Goal: Complete application form: Complete application form

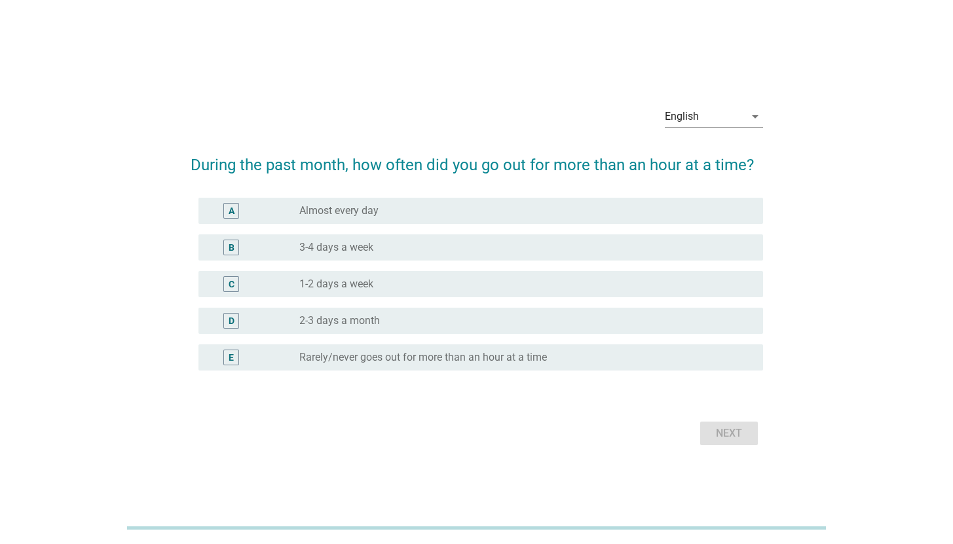
click at [381, 257] on div "B radio_button_unchecked 3-4 days a week" at bounding box center [480, 247] width 564 height 26
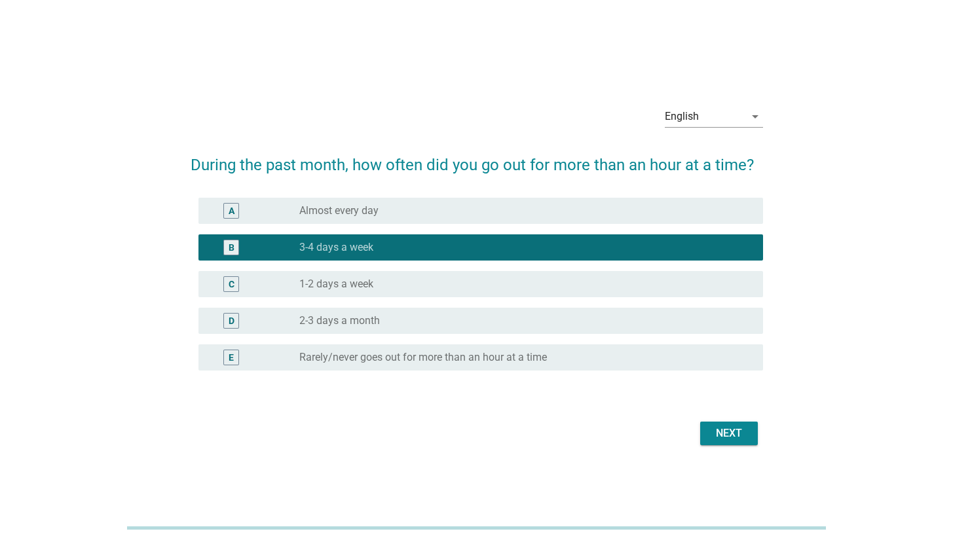
click at [729, 432] on div "Next" at bounding box center [728, 434] width 37 height 16
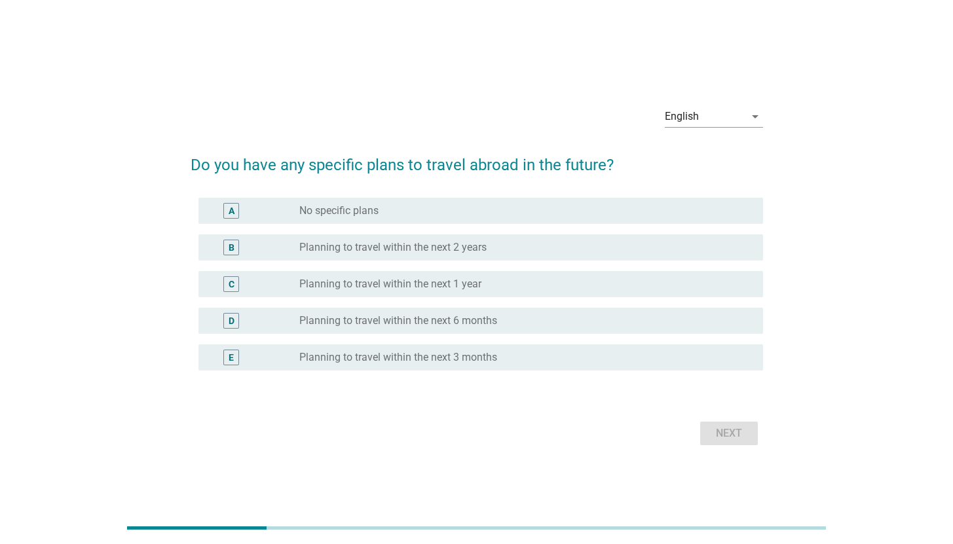
click at [431, 255] on div "B radio_button_unchecked Planning to travel within the next 2 years" at bounding box center [480, 247] width 564 height 26
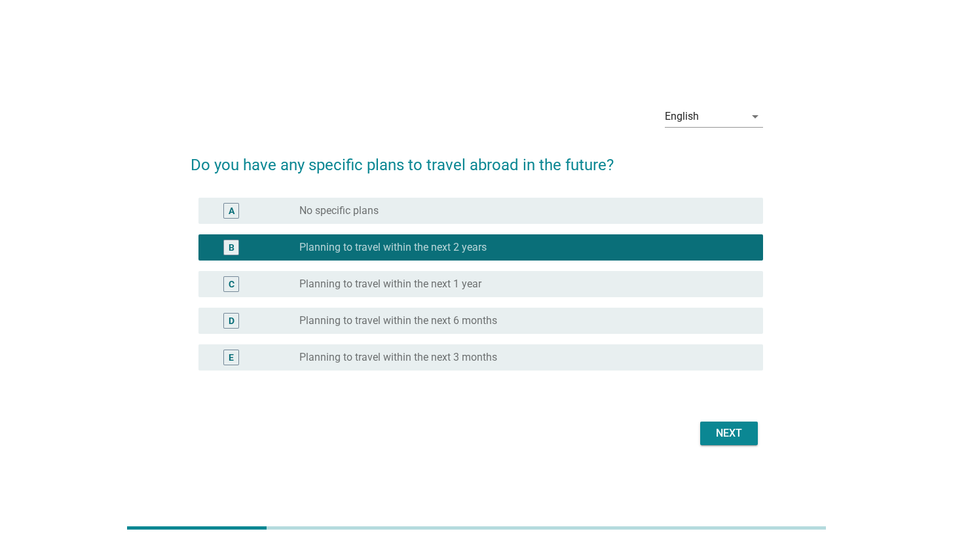
click at [720, 429] on div "Next" at bounding box center [728, 434] width 37 height 16
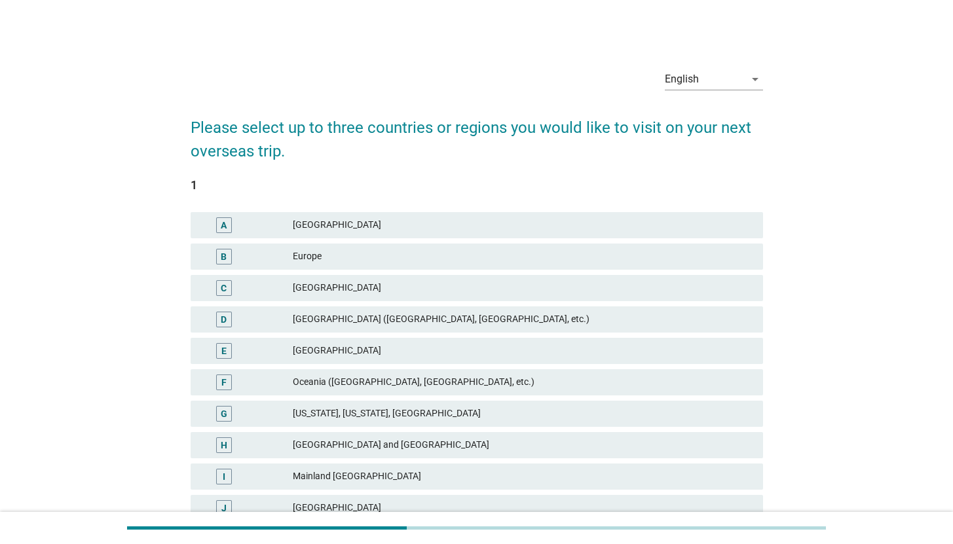
click at [384, 313] on div "[GEOGRAPHIC_DATA] ([GEOGRAPHIC_DATA], [GEOGRAPHIC_DATA], etc.)" at bounding box center [523, 320] width 460 height 16
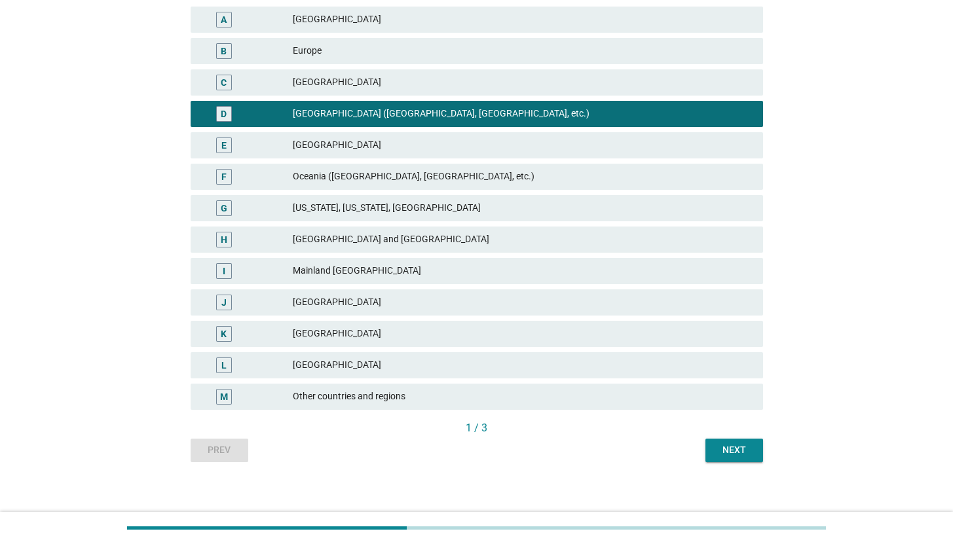
scroll to position [213, 0]
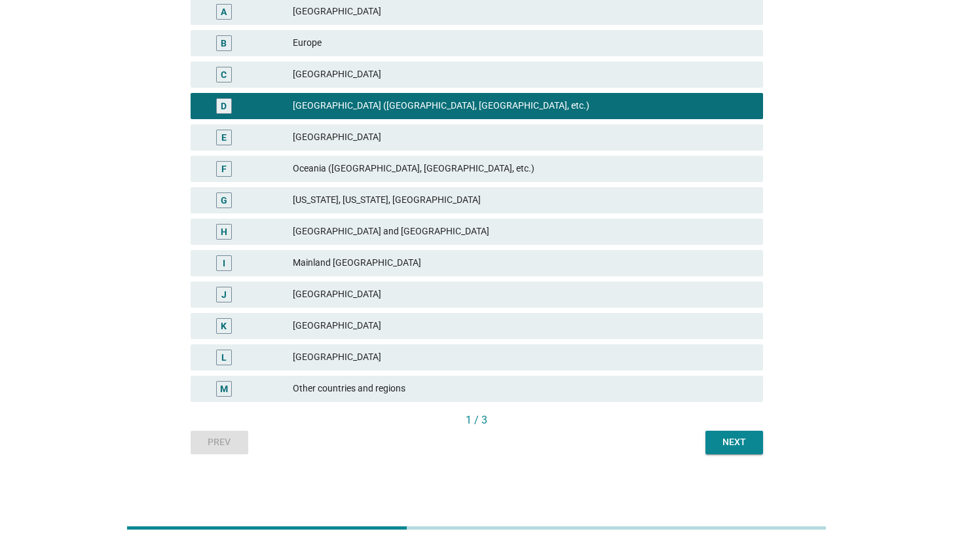
click at [733, 439] on div "Next" at bounding box center [734, 442] width 37 height 14
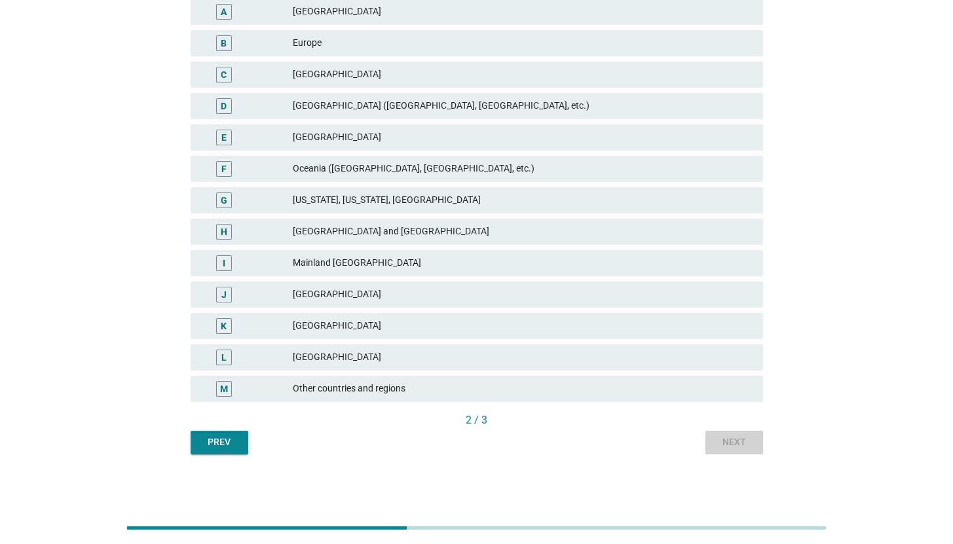
scroll to position [0, 0]
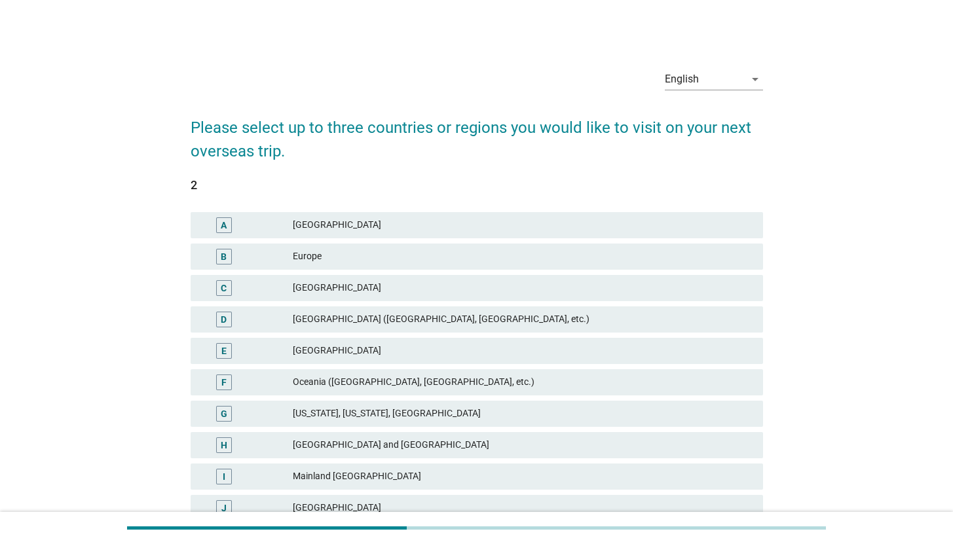
click at [397, 324] on div "[GEOGRAPHIC_DATA] ([GEOGRAPHIC_DATA], [GEOGRAPHIC_DATA], etc.)" at bounding box center [523, 320] width 460 height 16
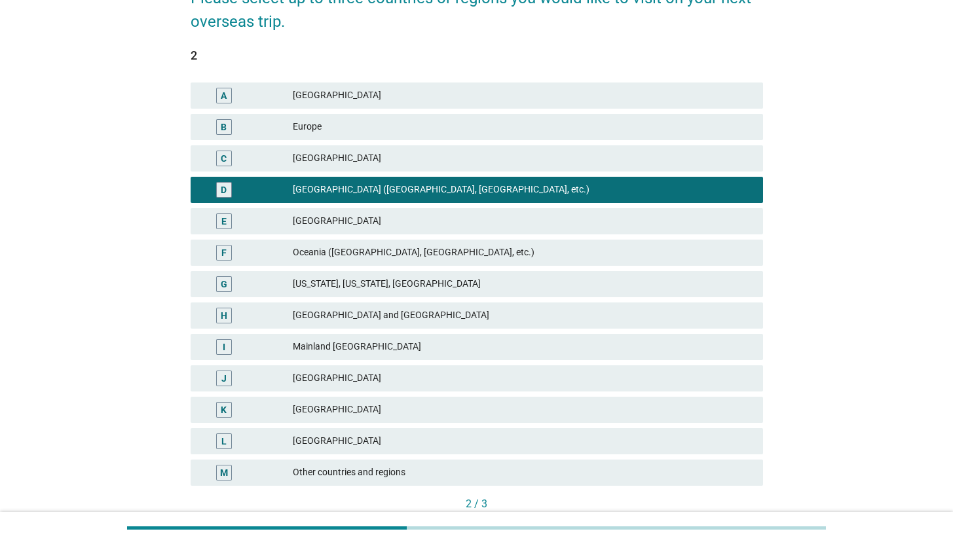
scroll to position [213, 0]
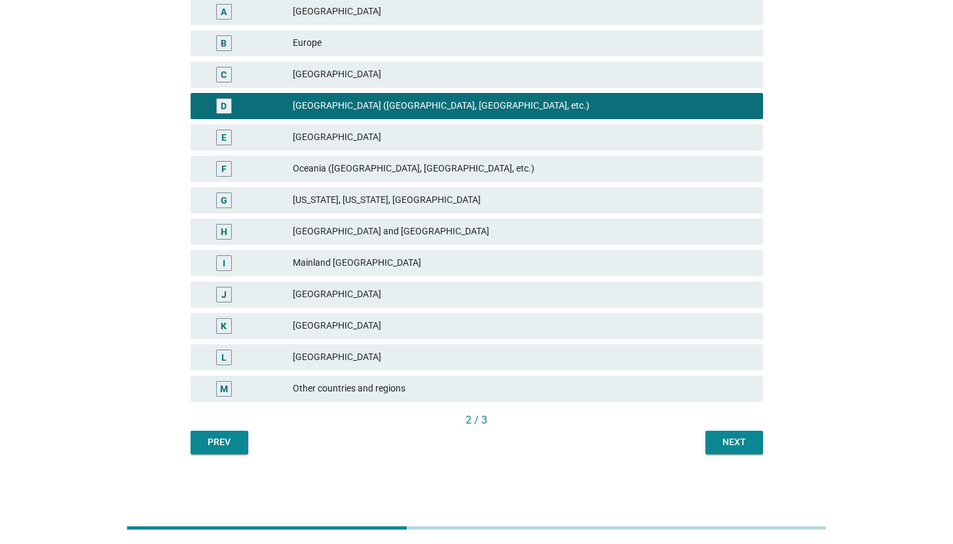
click at [734, 433] on button "Next" at bounding box center [734, 443] width 58 height 24
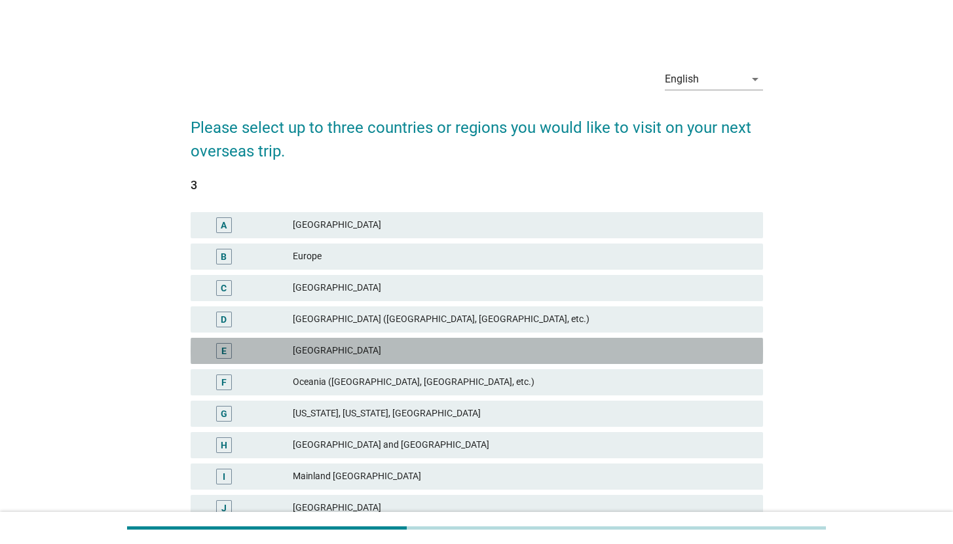
click at [347, 353] on div "[GEOGRAPHIC_DATA]" at bounding box center [523, 351] width 460 height 16
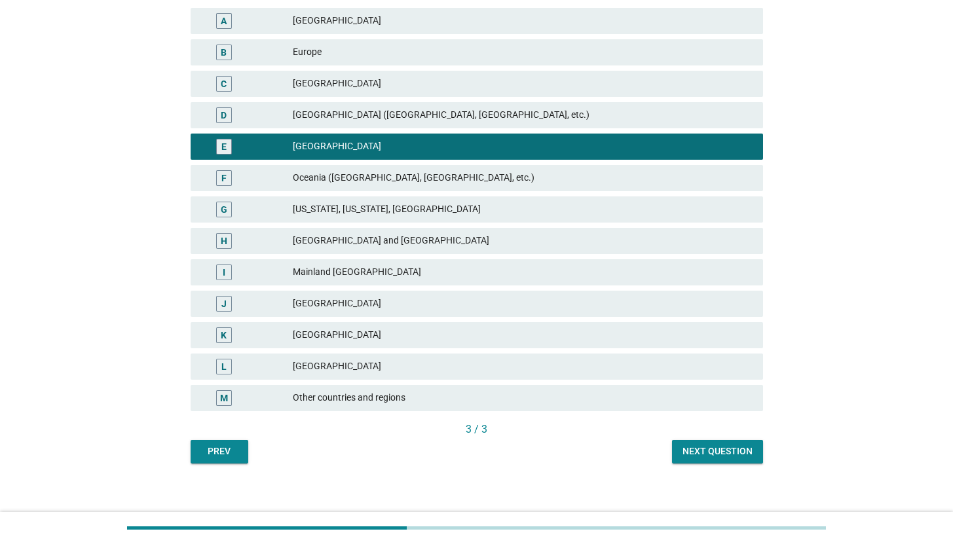
scroll to position [213, 0]
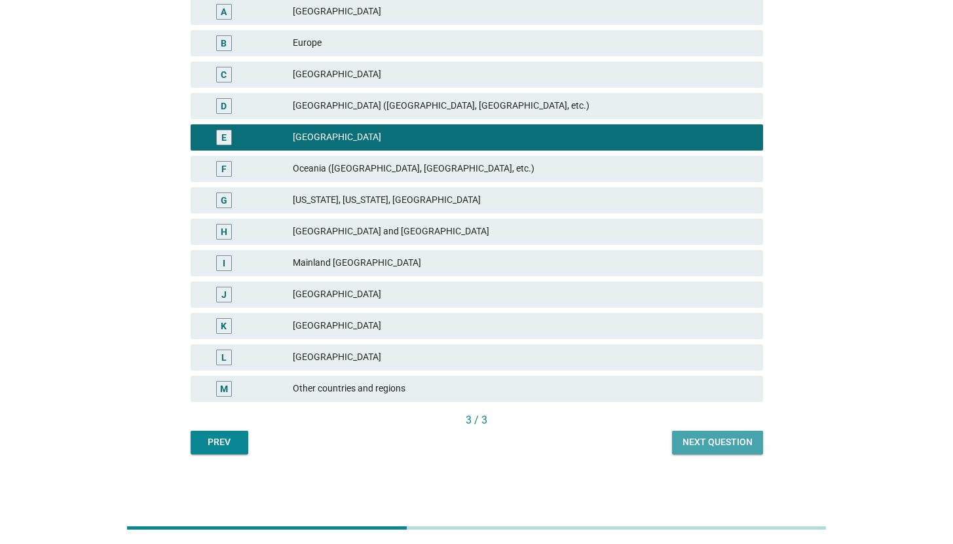
click at [718, 431] on button "Next question" at bounding box center [717, 443] width 91 height 24
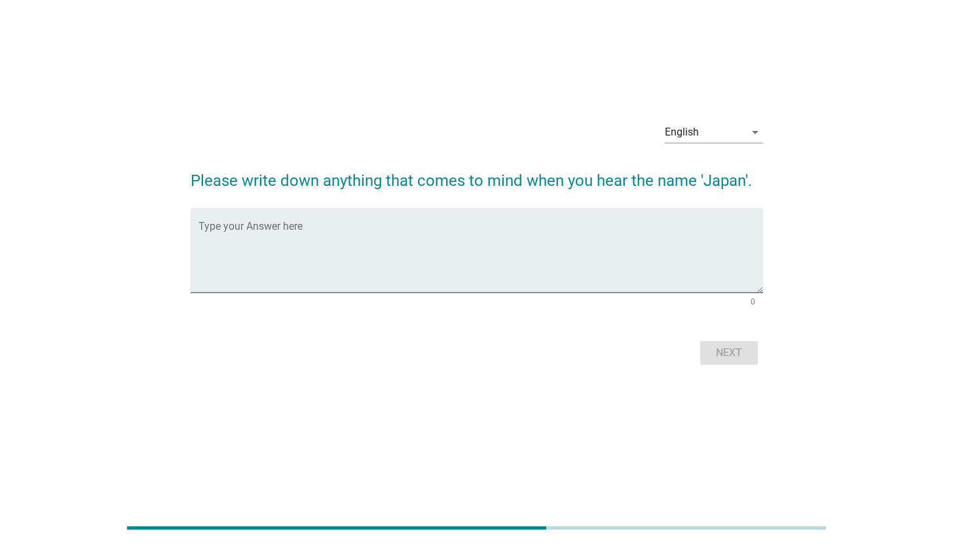
scroll to position [0, 0]
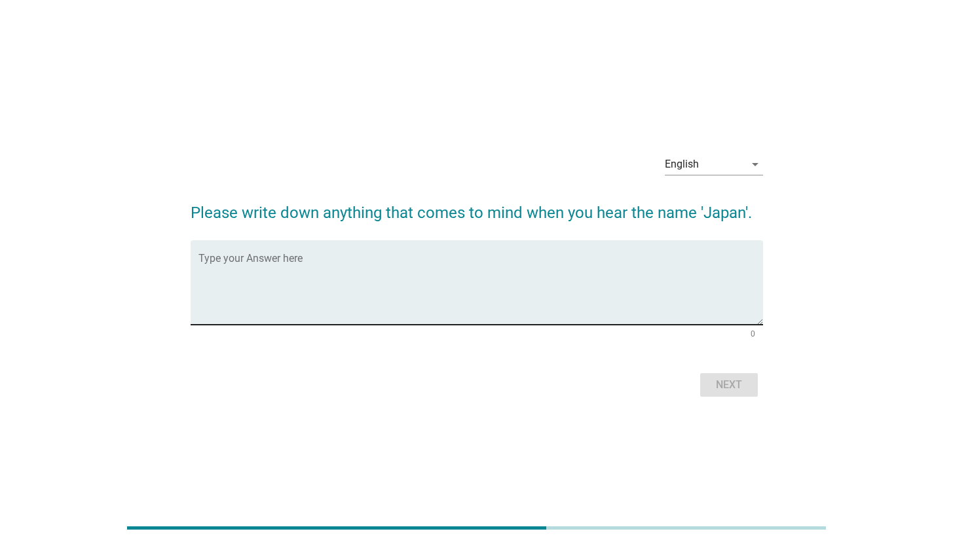
click at [507, 314] on textarea "Type your Answer here" at bounding box center [480, 290] width 564 height 69
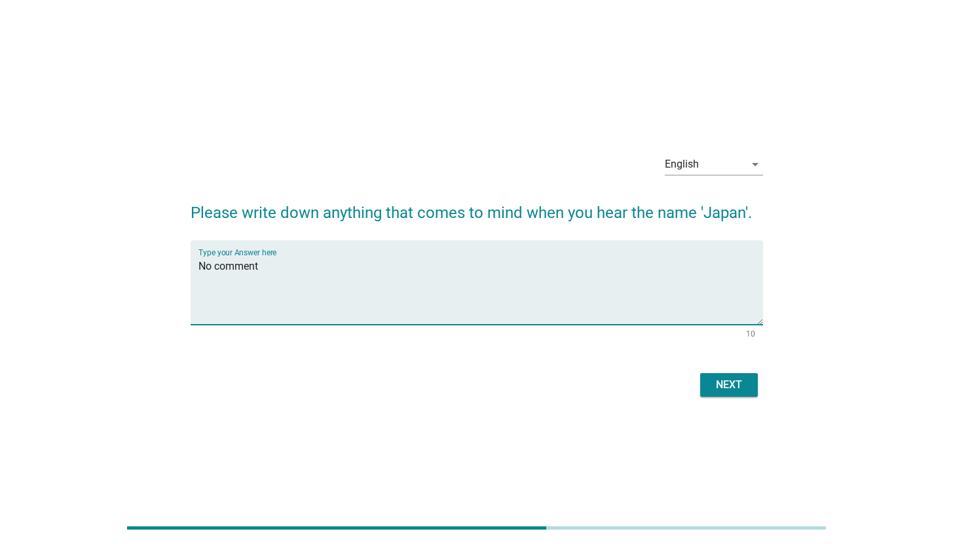
type textarea "No comment"
click at [745, 386] on div "Next" at bounding box center [728, 385] width 37 height 16
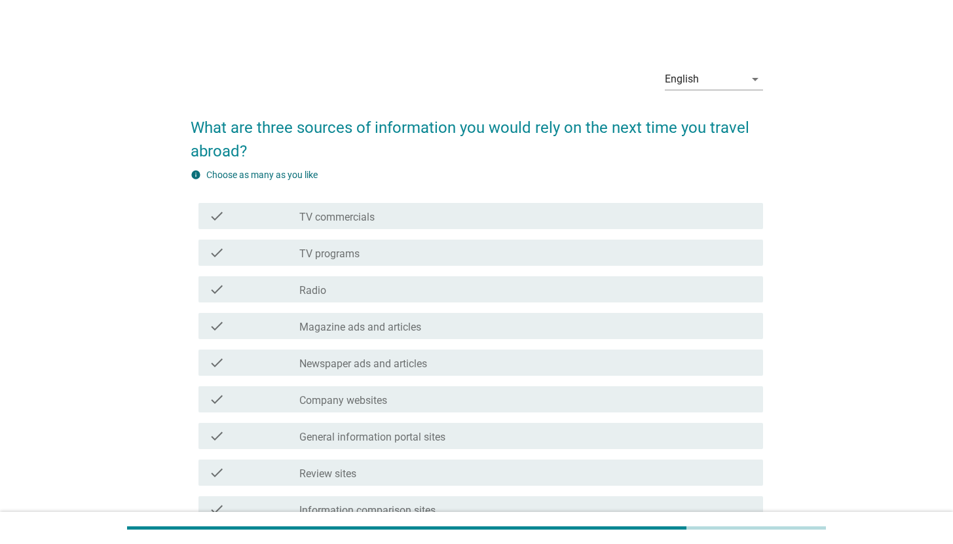
click at [384, 221] on div "check_box_outline_blank TV commercials" at bounding box center [525, 216] width 453 height 16
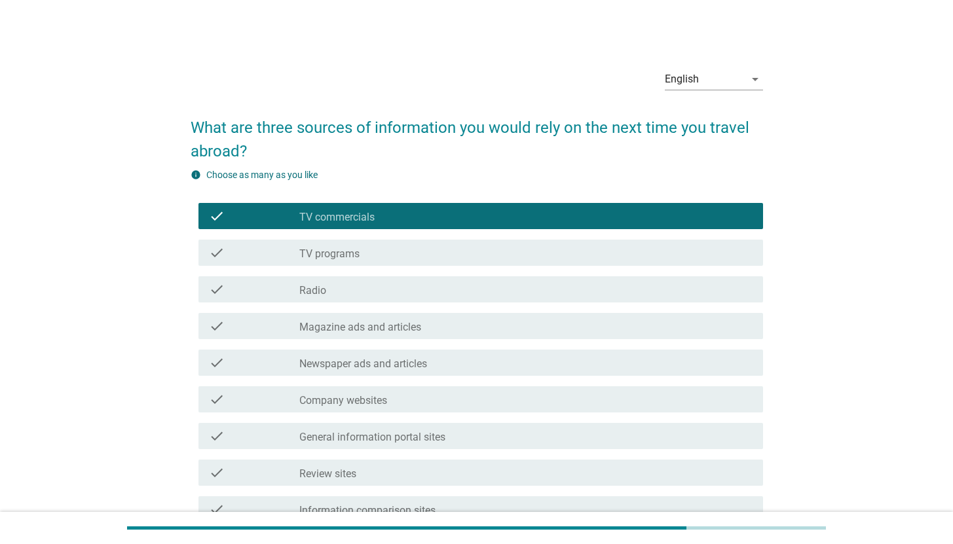
click at [378, 262] on div "check check_box_outline_blank TV programs" at bounding box center [480, 253] width 564 height 26
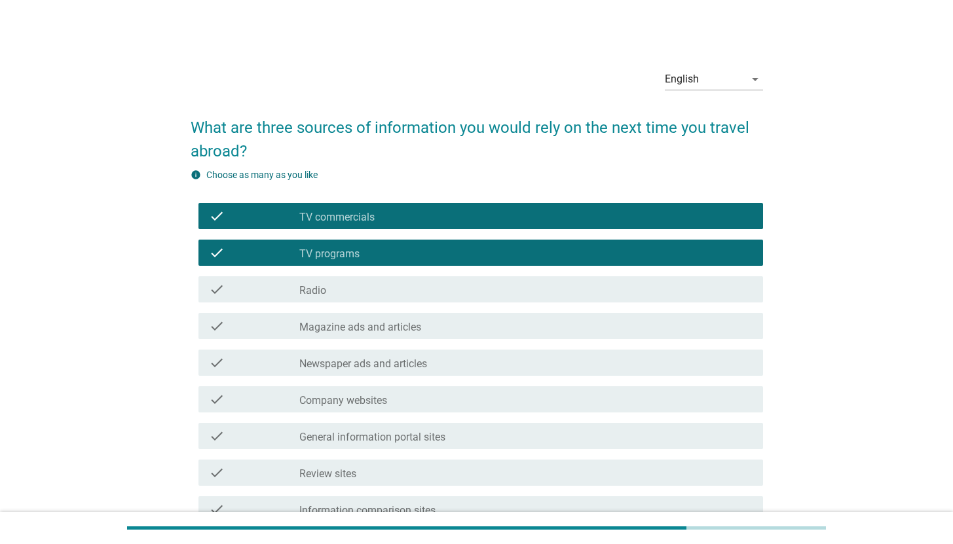
click at [392, 439] on label "General information portal sites" at bounding box center [372, 437] width 146 height 13
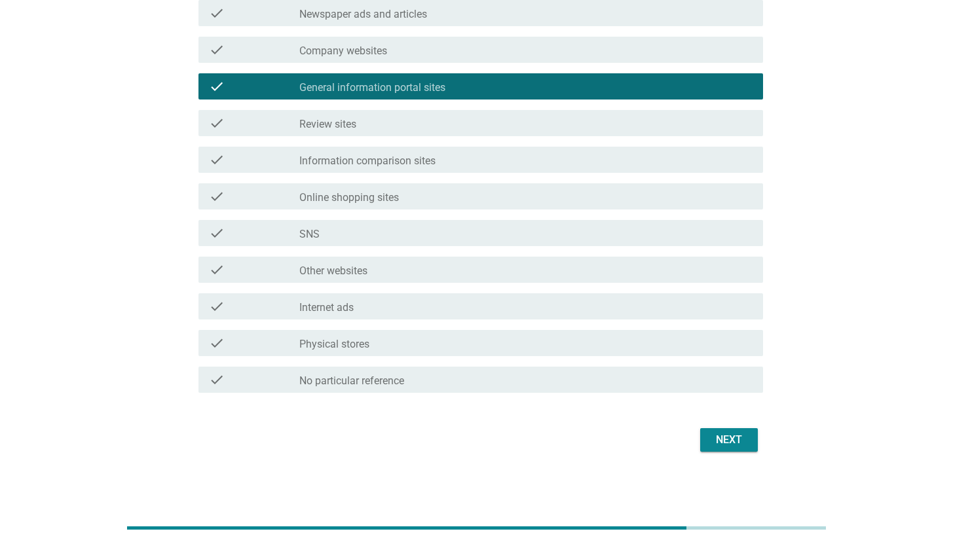
scroll to position [351, 0]
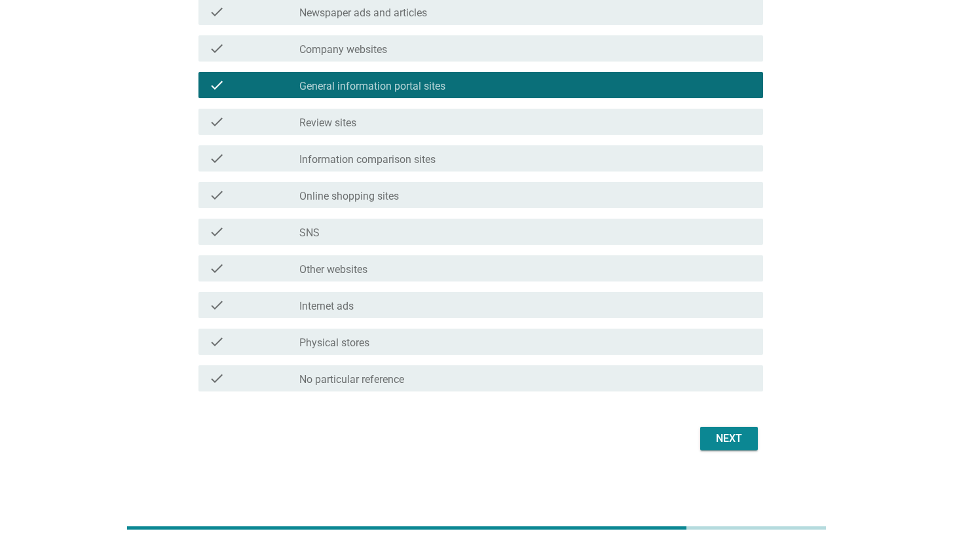
click at [733, 445] on div "Next" at bounding box center [728, 439] width 37 height 16
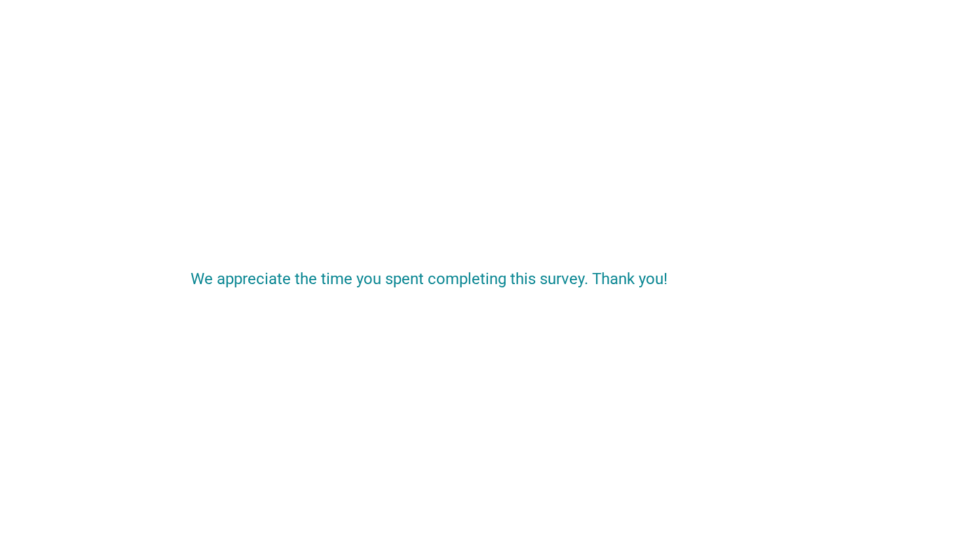
scroll to position [0, 0]
